Goal: Book appointment/travel/reservation

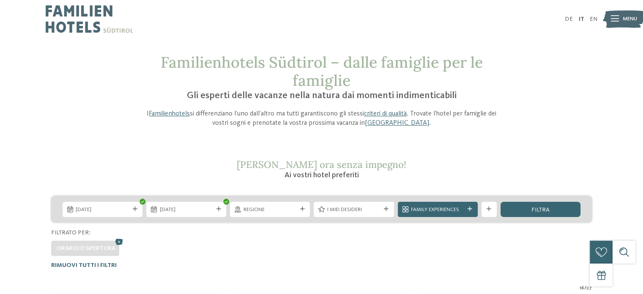
scroll to position [211, 0]
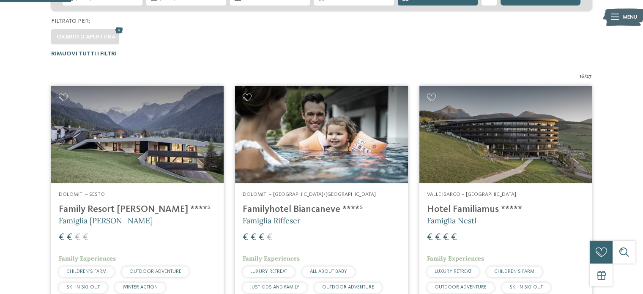
click at [204, 145] on img at bounding box center [137, 134] width 172 height 97
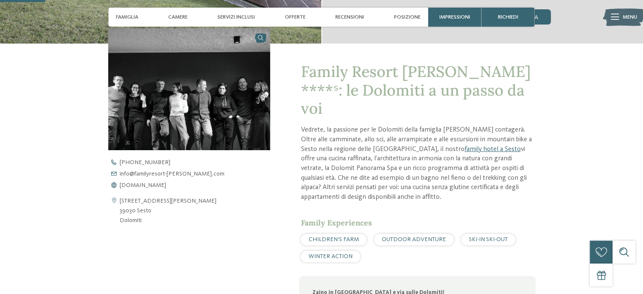
scroll to position [85, 0]
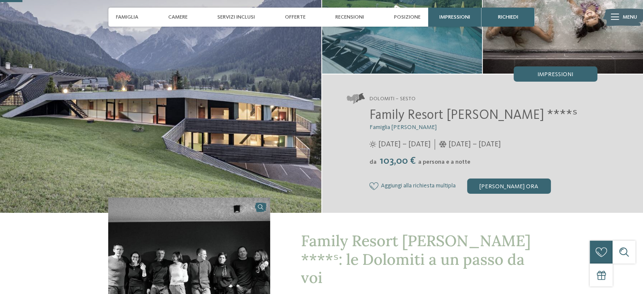
click at [272, 115] on img at bounding box center [160, 83] width 321 height 259
click at [535, 179] on div "[PERSON_NAME] ora" at bounding box center [509, 185] width 84 height 15
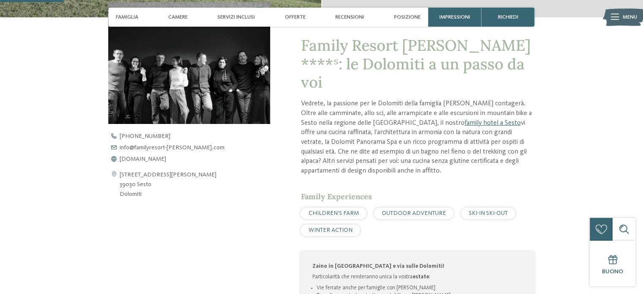
scroll to position [237, 0]
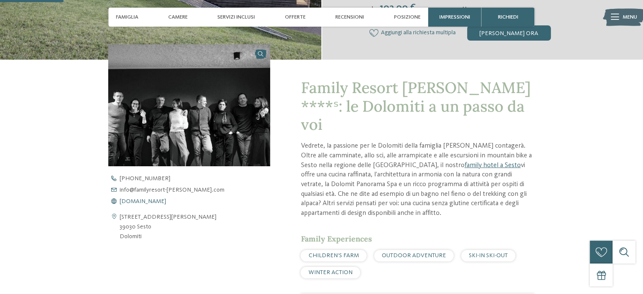
click at [147, 199] on span "www.familyresort-rainer.com" at bounding box center [143, 201] width 46 height 6
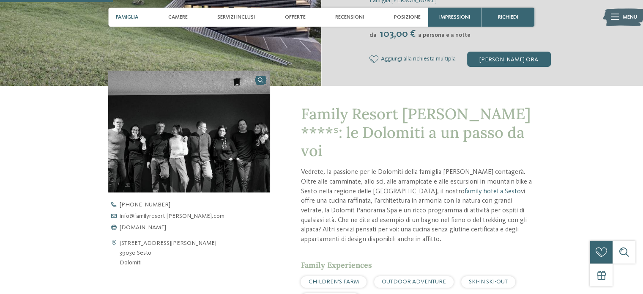
scroll to position [423, 0]
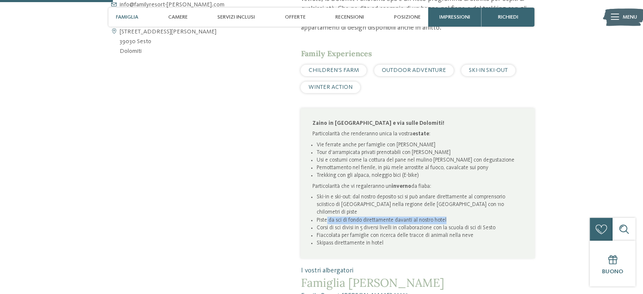
drag, startPoint x: 328, startPoint y: 192, endPoint x: 456, endPoint y: 194, distance: 128.1
click at [456, 216] on li "Piste da sci di fondo direttamente davanti al nostro hotel" at bounding box center [420, 220] width 207 height 8
drag, startPoint x: 454, startPoint y: 197, endPoint x: 448, endPoint y: 199, distance: 5.9
click at [453, 224] on li "Corsi di sci divisi in 5 diversi livelli in collaborazione con la scuola di sci…" at bounding box center [420, 228] width 207 height 8
click at [364, 224] on li "Corsi di sci divisi in 5 diversi livelli in collaborazione con la scuola di sci…" at bounding box center [420, 228] width 207 height 8
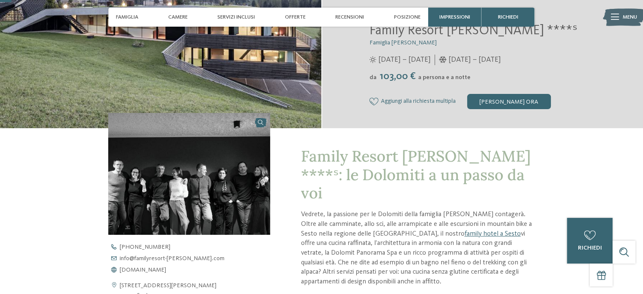
scroll to position [0, 0]
